Goal: Navigation & Orientation: Find specific page/section

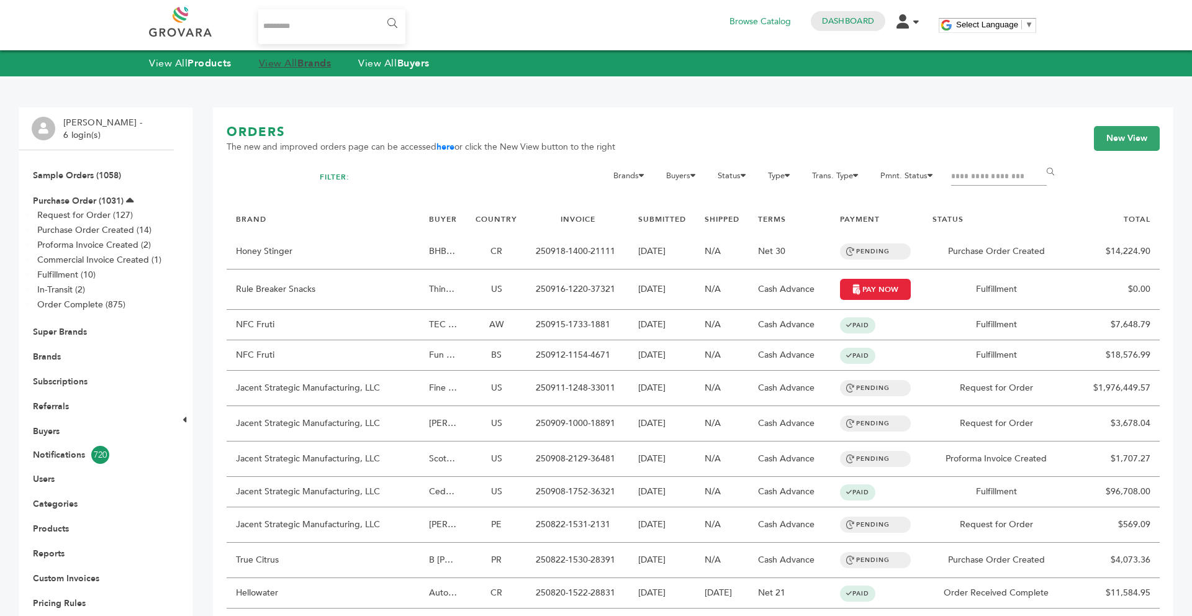
click at [304, 66] on strong "Brands" at bounding box center [314, 63] width 34 height 14
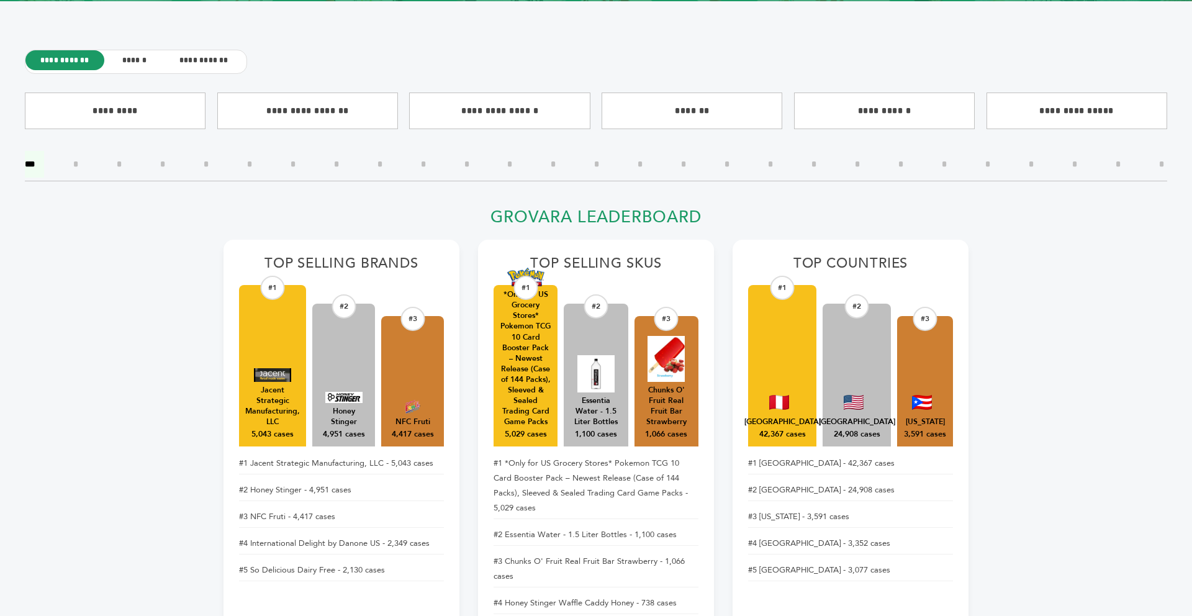
scroll to position [442, 0]
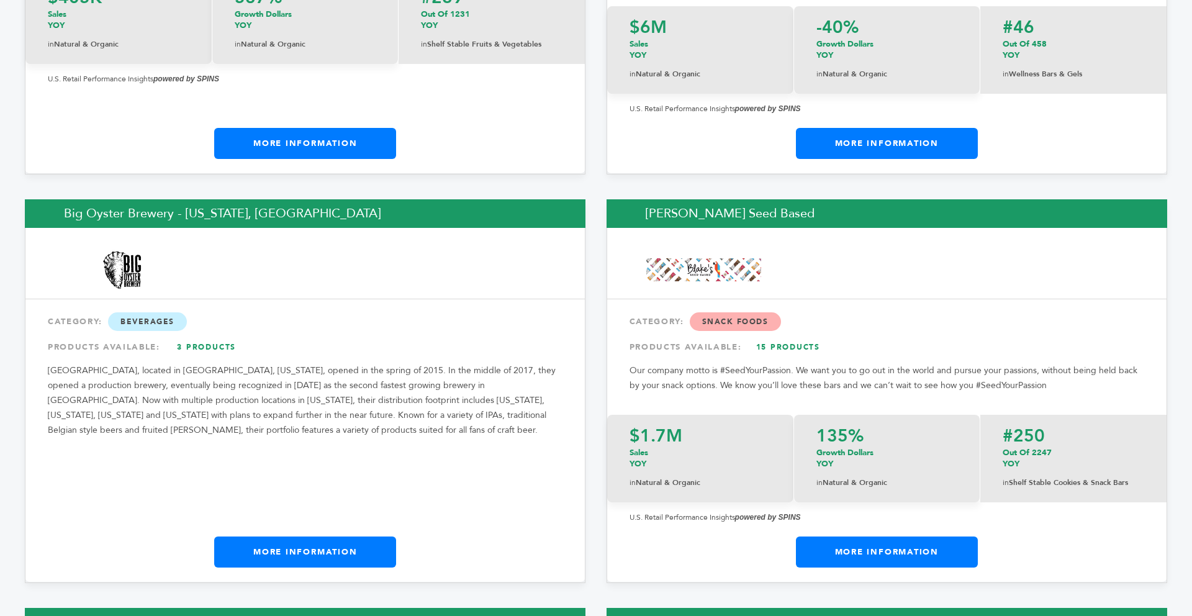
drag, startPoint x: 596, startPoint y: 460, endPoint x: 625, endPoint y: 449, distance: 30.7
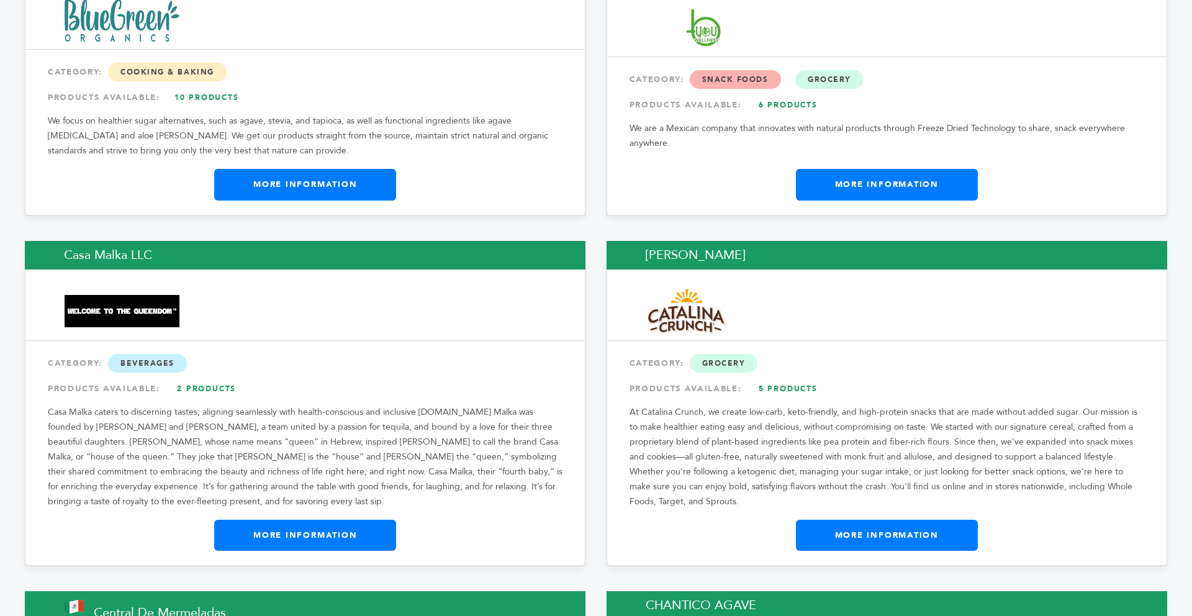
scroll to position [4265, 0]
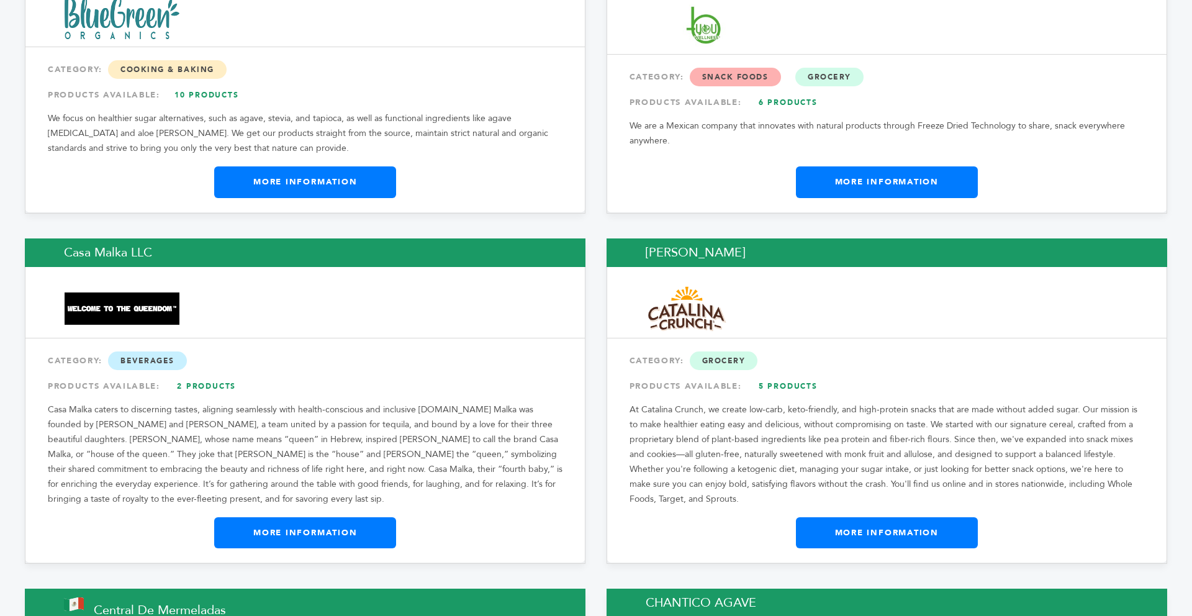
click at [833, 517] on link "More Information" at bounding box center [887, 532] width 182 height 31
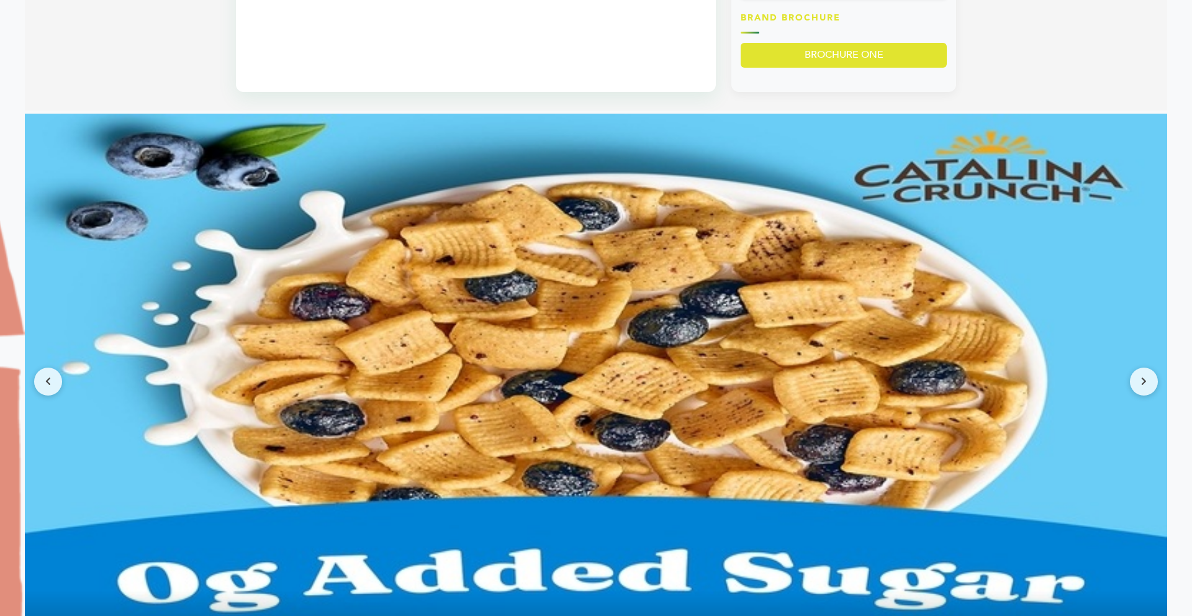
scroll to position [1142, 0]
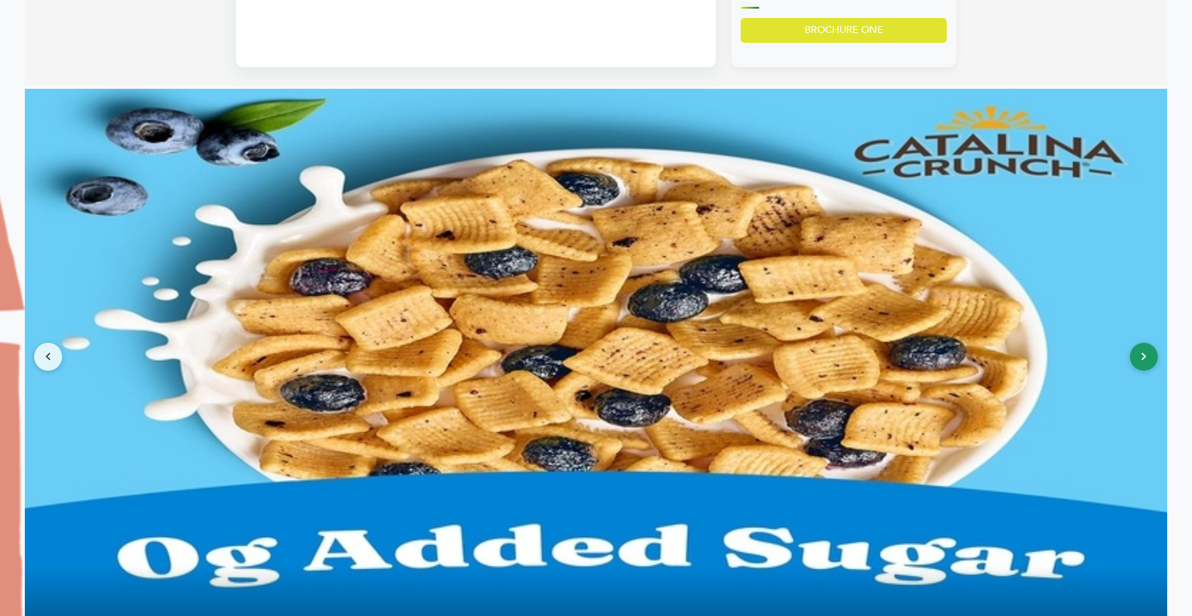
click at [1143, 346] on button at bounding box center [1144, 357] width 28 height 28
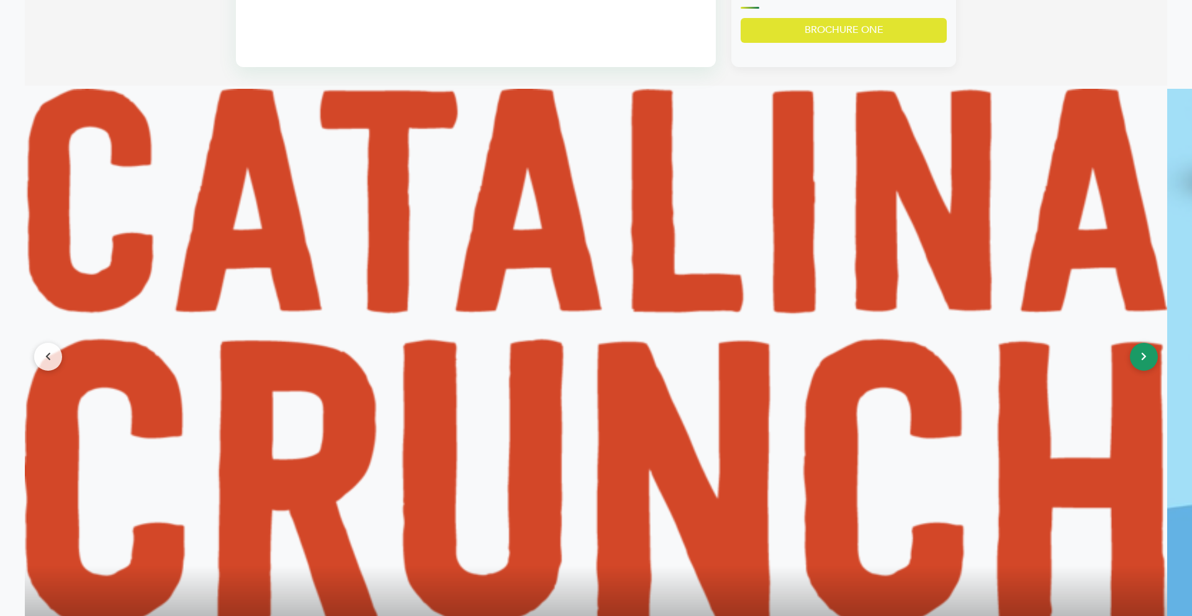
click at [1143, 346] on button at bounding box center [1144, 357] width 28 height 28
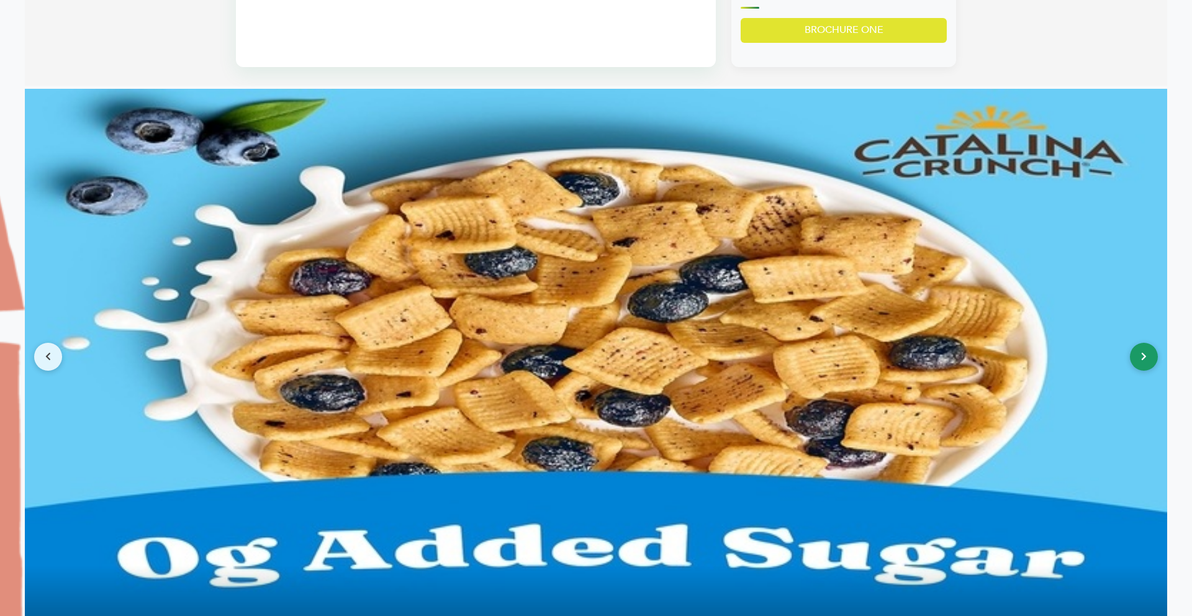
click at [1143, 346] on button at bounding box center [1144, 357] width 28 height 28
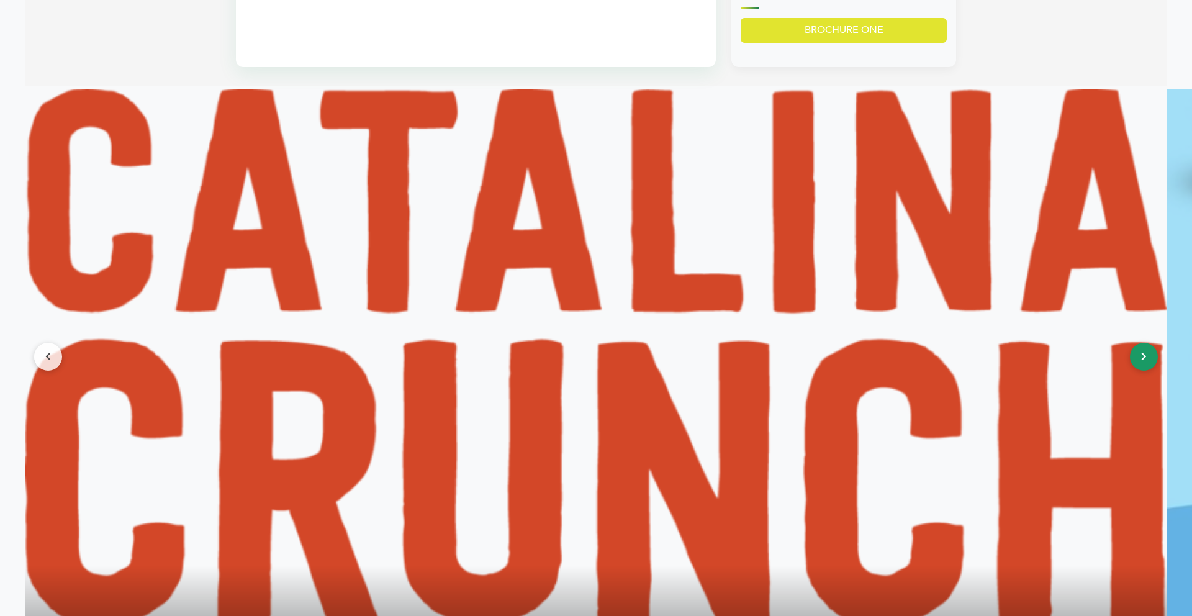
click at [1136, 359] on button at bounding box center [1144, 357] width 28 height 28
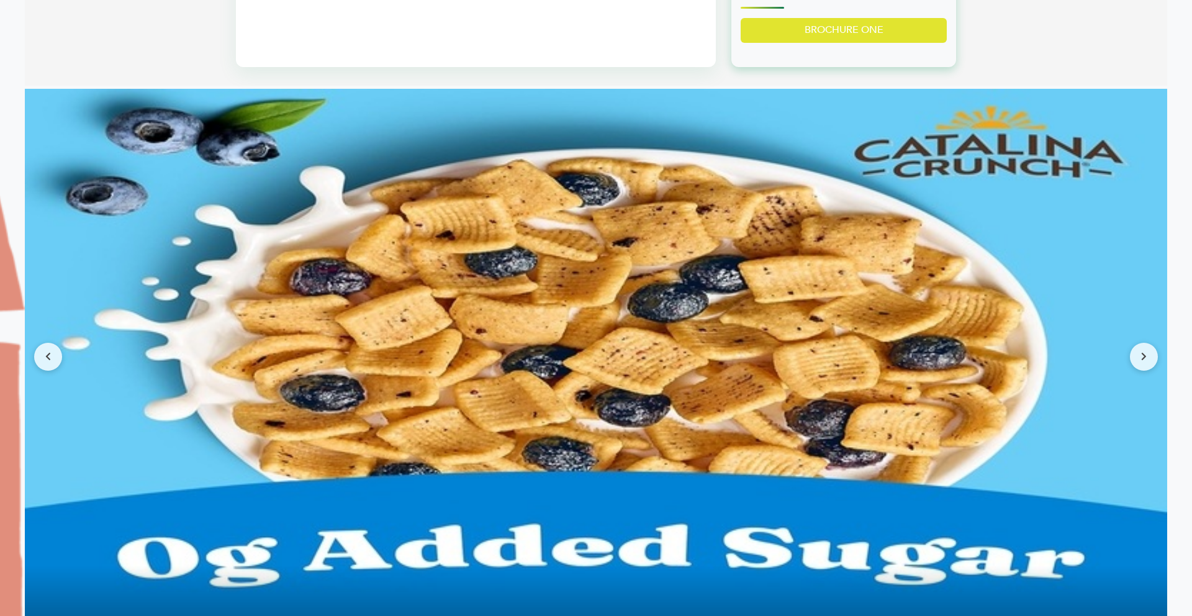
drag, startPoint x: 1136, startPoint y: 359, endPoint x: 875, endPoint y: 44, distance: 409.1
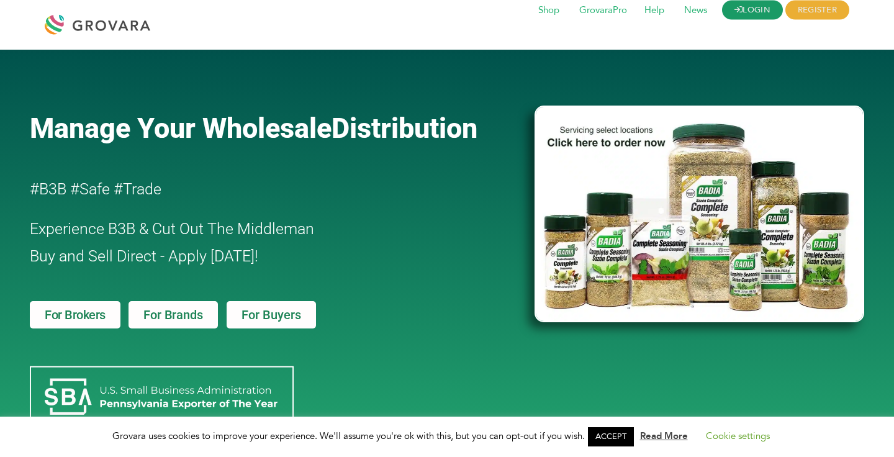
click at [751, 11] on link "LOGIN" at bounding box center [752, 10] width 61 height 19
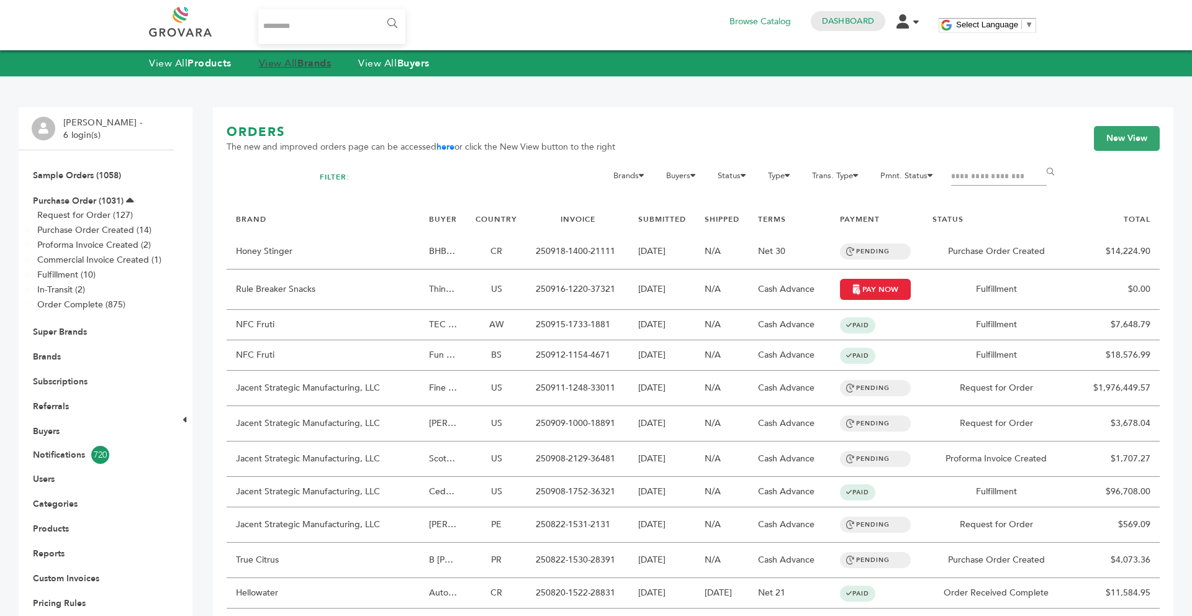
click at [320, 64] on strong "Brands" at bounding box center [314, 63] width 34 height 14
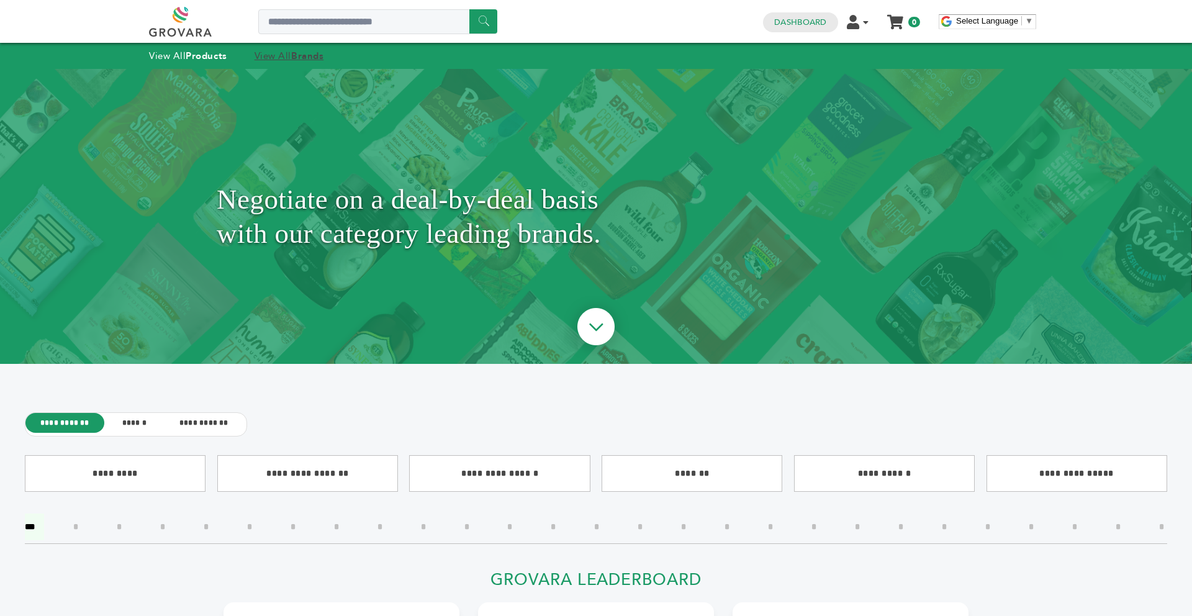
click at [307, 50] on strong "Brands" at bounding box center [307, 56] width 32 height 12
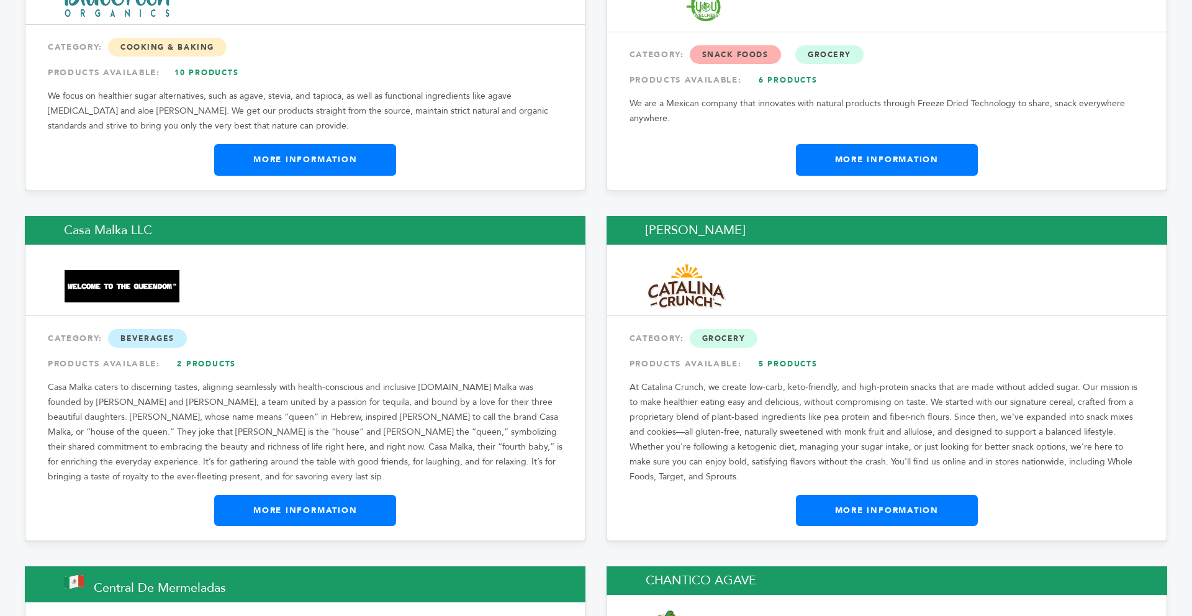
scroll to position [4296, 0]
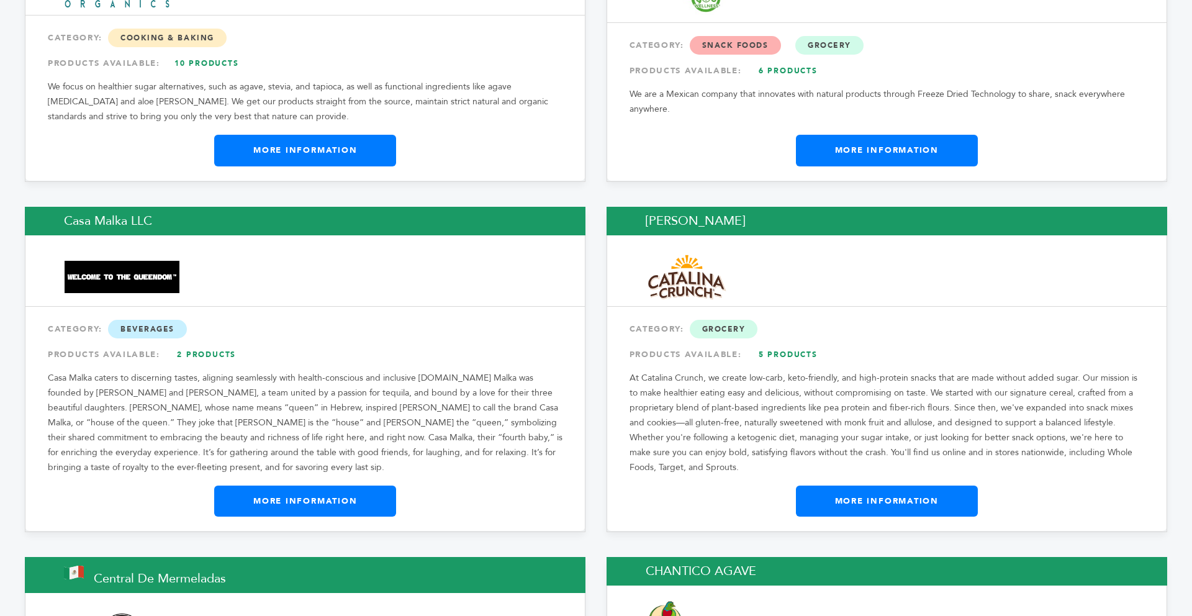
click at [869, 486] on link "More Information" at bounding box center [887, 501] width 182 height 31
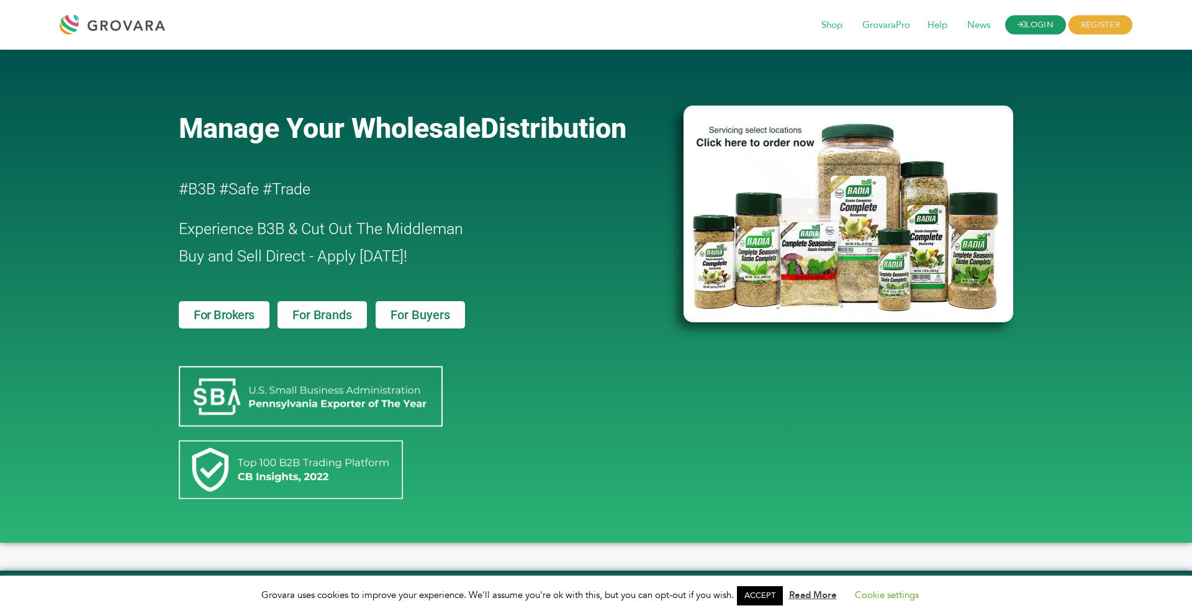
click at [1024, 22] on link "LOGIN" at bounding box center [1035, 25] width 61 height 19
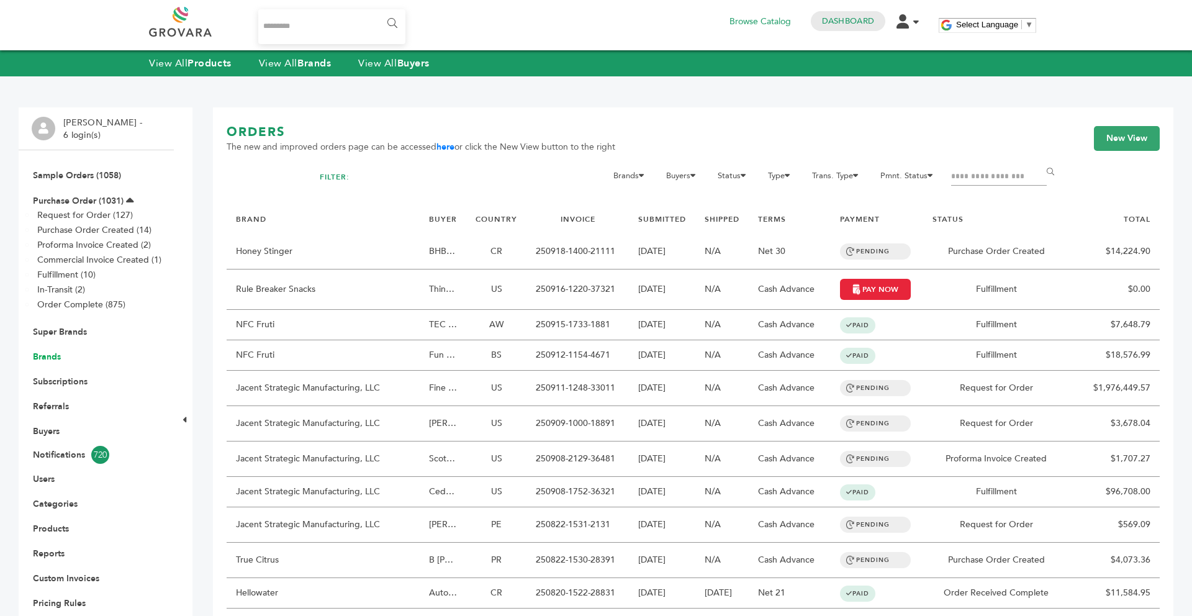
click at [57, 352] on link "Brands" at bounding box center [47, 357] width 28 height 12
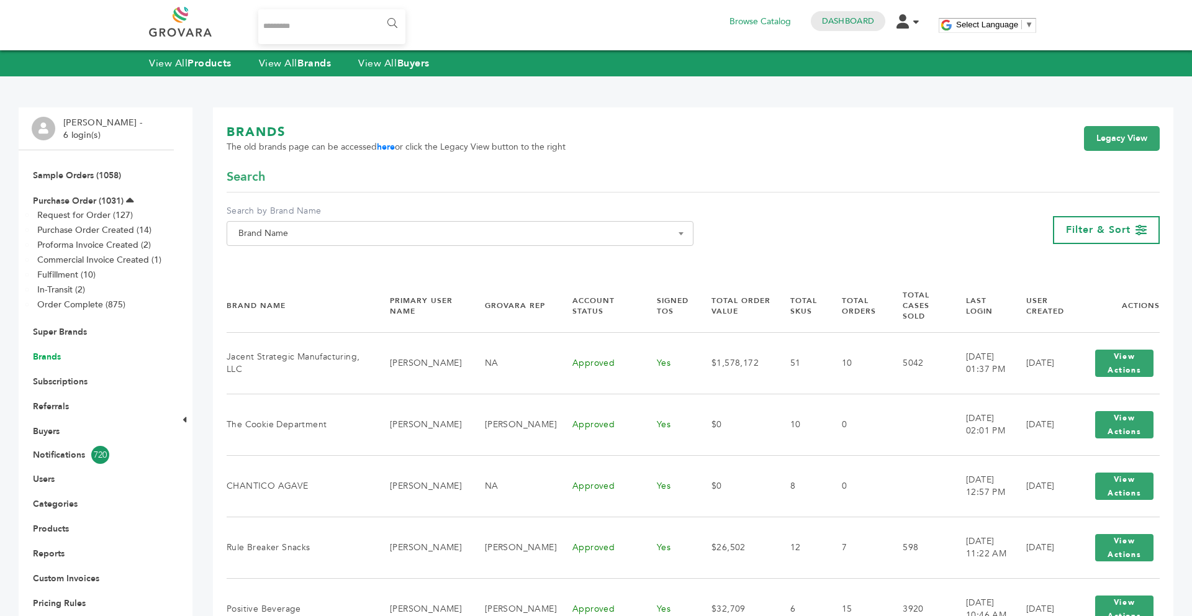
click at [53, 361] on link "Brands" at bounding box center [47, 357] width 28 height 12
click at [292, 230] on span "Brand Name" at bounding box center [459, 233] width 453 height 17
click at [305, 264] on input "Search" at bounding box center [460, 256] width 461 height 16
click at [296, 258] on input "Search" at bounding box center [460, 256] width 461 height 16
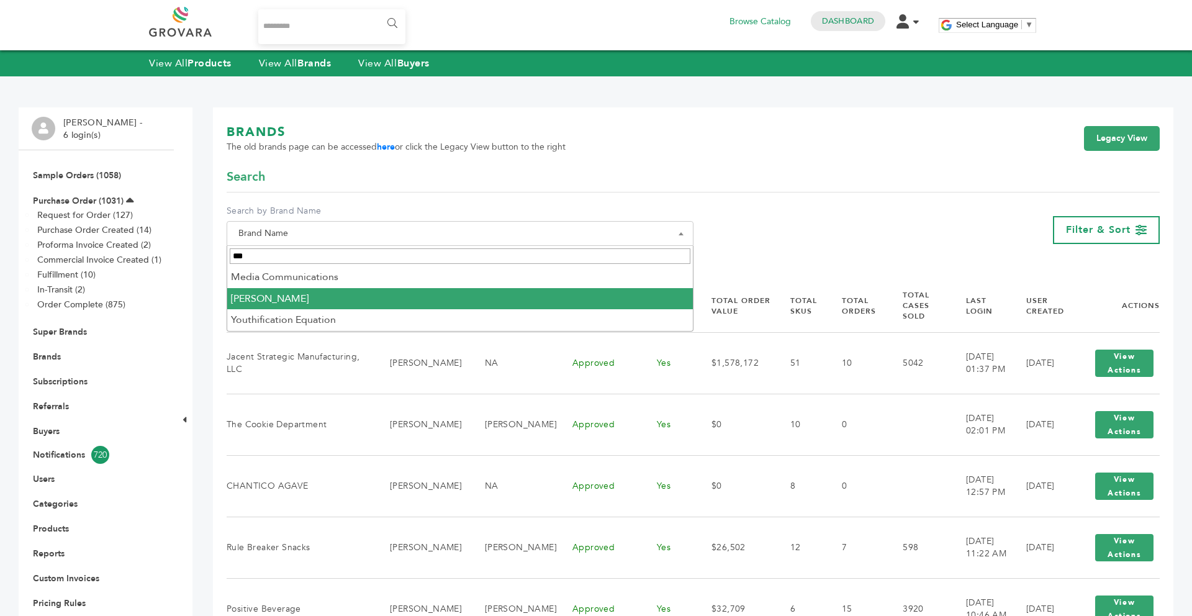
type input "***"
select select "**********"
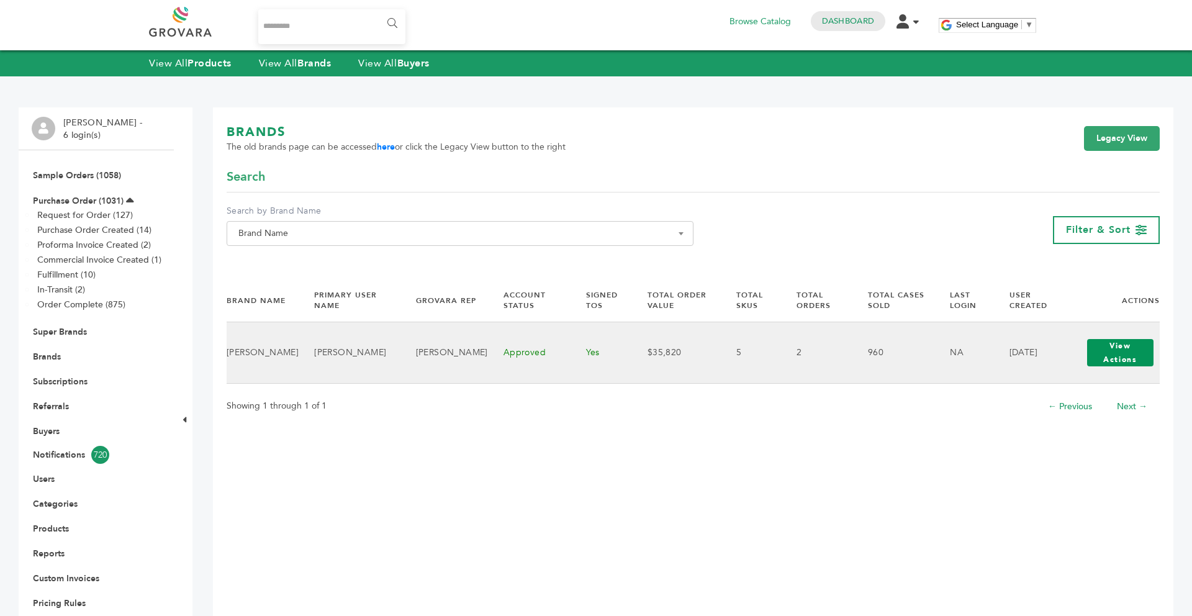
click at [1113, 355] on button "View Actions" at bounding box center [1120, 352] width 67 height 27
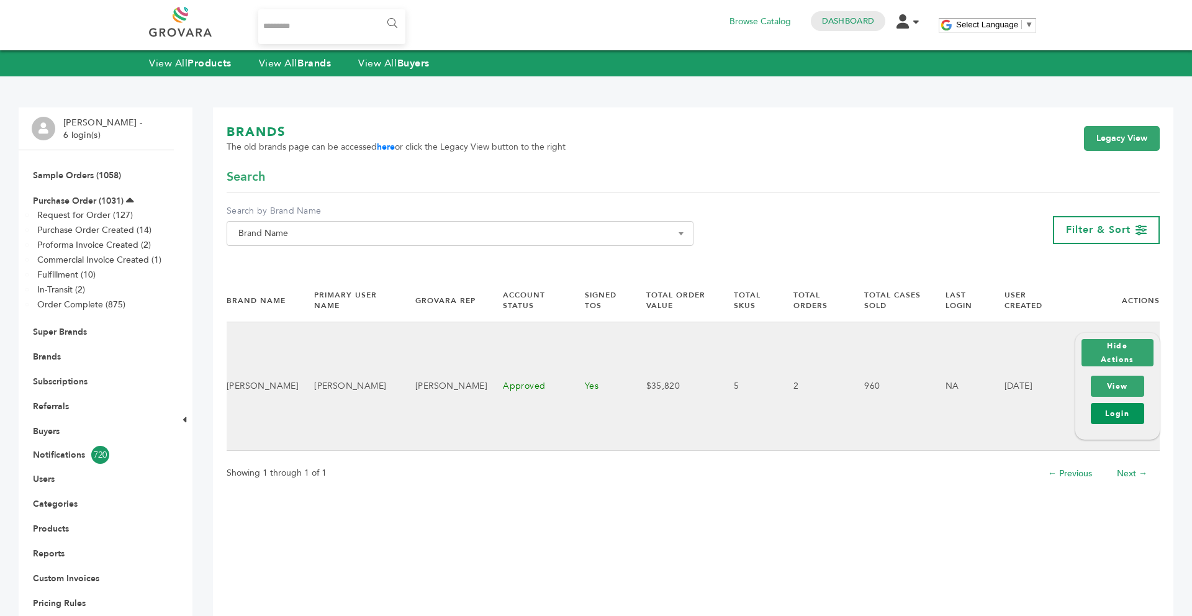
click at [1127, 419] on link "Login" at bounding box center [1117, 413] width 53 height 21
